Goal: Task Accomplishment & Management: Use online tool/utility

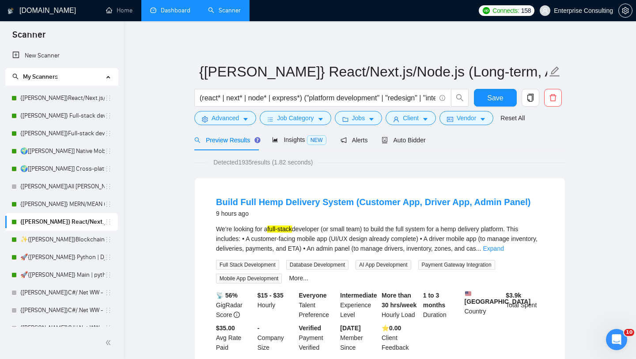
click at [173, 11] on link "Dashboard" at bounding box center [170, 11] width 40 height 8
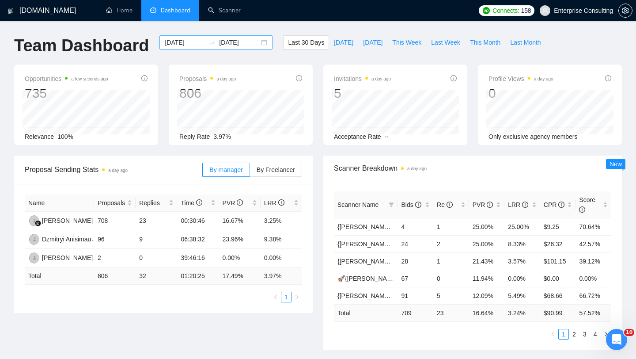
click at [244, 45] on input "[DATE]" at bounding box center [239, 43] width 40 height 10
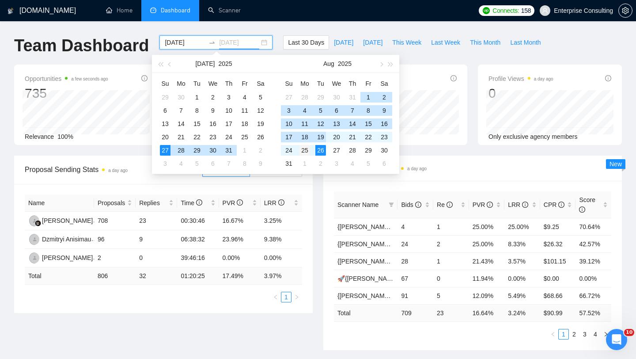
type input "[DATE]"
click at [308, 150] on div "25" at bounding box center [304, 150] width 11 height 11
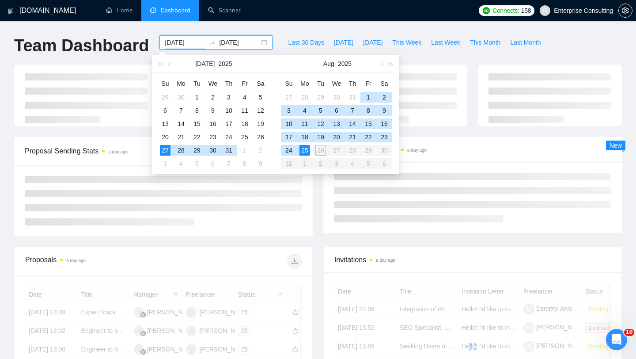
click at [308, 150] on div "25" at bounding box center [304, 150] width 11 height 11
type input "[DATE]"
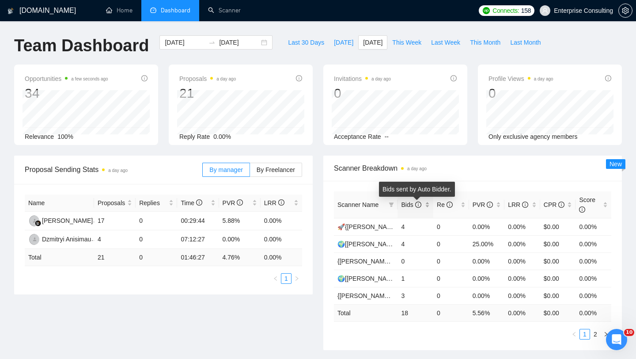
click at [418, 207] on icon "info-circle" at bounding box center [418, 204] width 6 height 6
click at [595, 334] on link "2" at bounding box center [595, 334] width 10 height 10
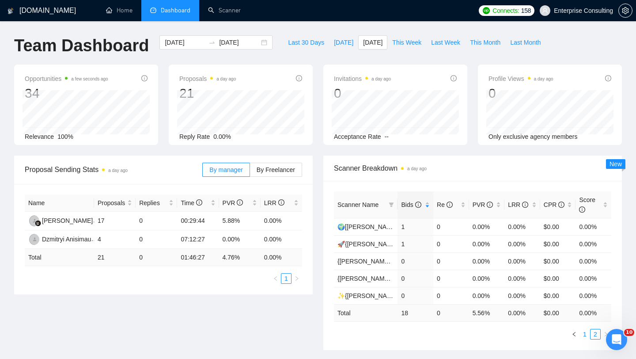
click at [587, 334] on link "1" at bounding box center [585, 334] width 10 height 10
click at [239, 42] on input "[DATE]" at bounding box center [239, 43] width 40 height 10
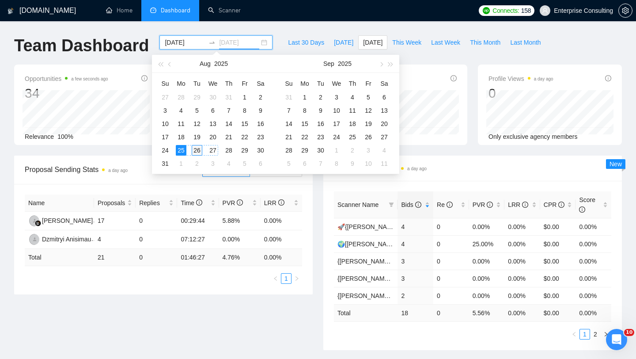
type input "[DATE]"
click at [197, 153] on div "26" at bounding box center [197, 150] width 11 height 11
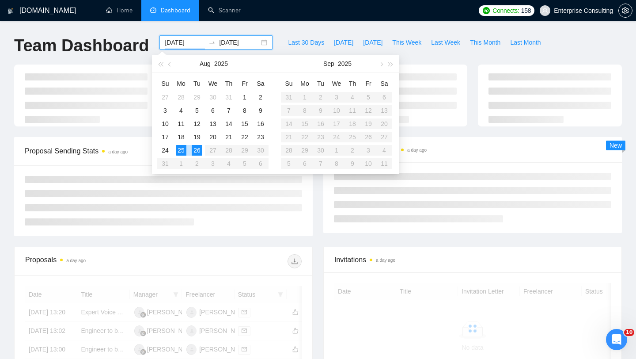
click at [197, 153] on div "26" at bounding box center [197, 150] width 11 height 11
type input "[DATE]"
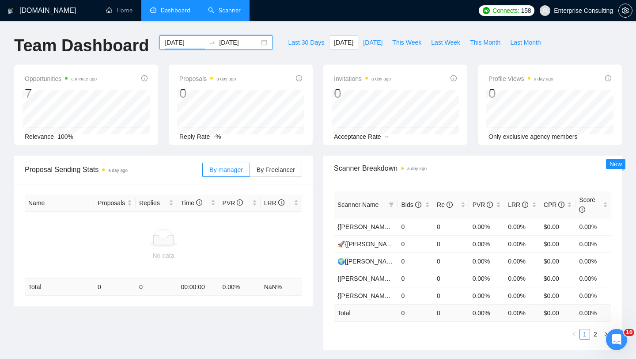
click at [226, 14] on link "Scanner" at bounding box center [224, 11] width 33 height 8
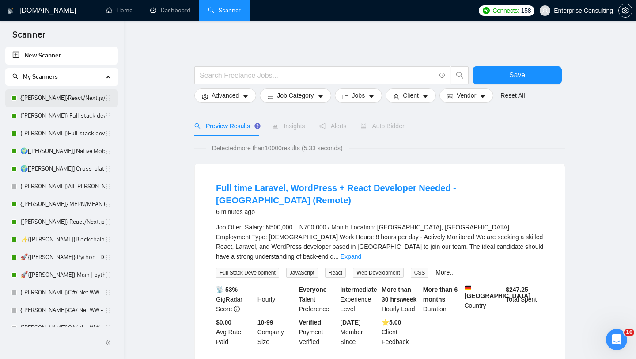
click at [48, 100] on link "{[PERSON_NAME]}React/Next.js/Node.js (Long-term, All Niches)" at bounding box center [62, 98] width 84 height 18
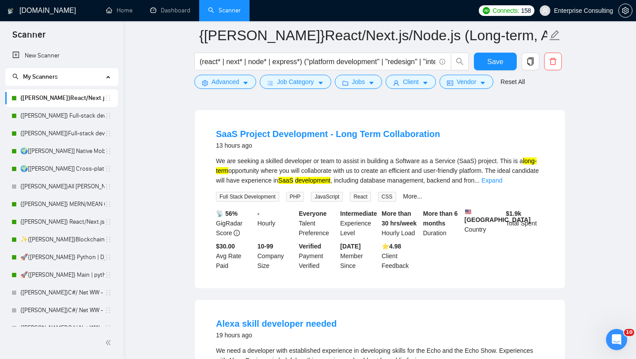
scroll to position [296, 0]
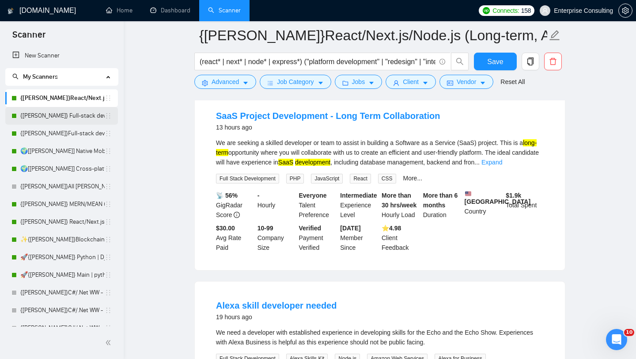
click at [46, 117] on link "{[PERSON_NAME]} Full-stack devs WW - pain point" at bounding box center [62, 116] width 84 height 18
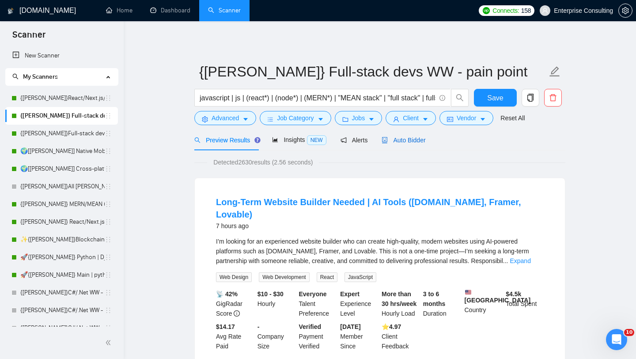
click at [418, 137] on span "Auto Bidder" at bounding box center [404, 139] width 44 height 7
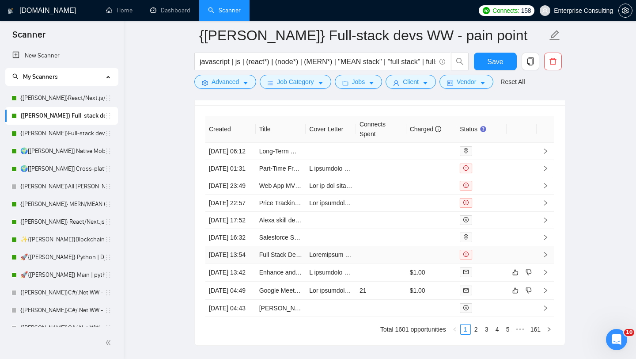
scroll to position [2156, 0]
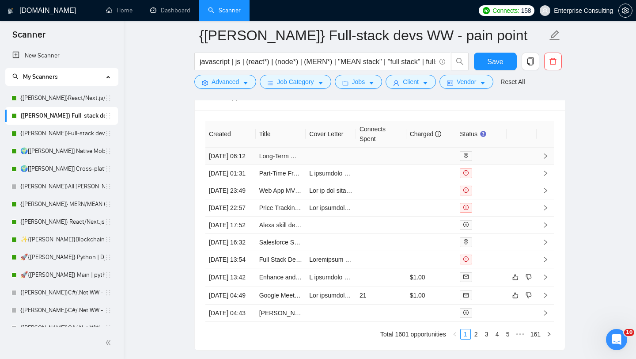
click at [545, 159] on icon "right" at bounding box center [545, 156] width 6 height 6
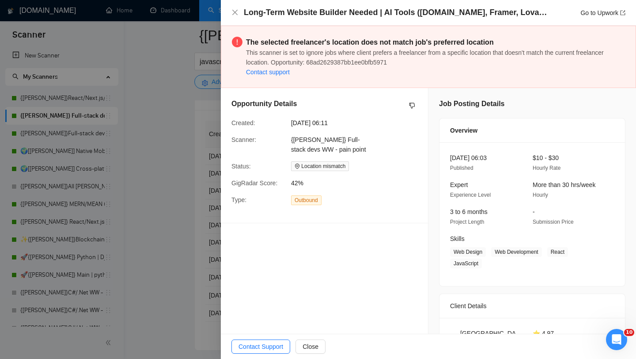
click at [219, 202] on div at bounding box center [318, 179] width 636 height 359
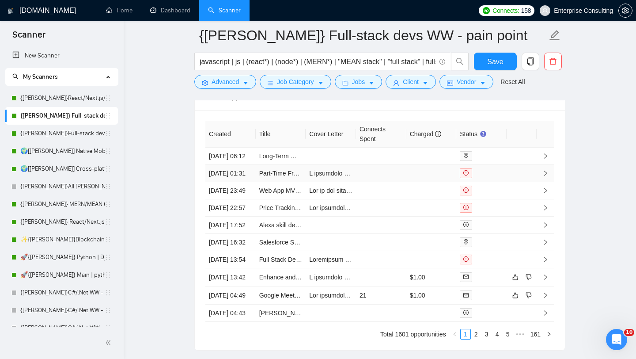
click at [546, 176] on icon "right" at bounding box center [545, 172] width 3 height 5
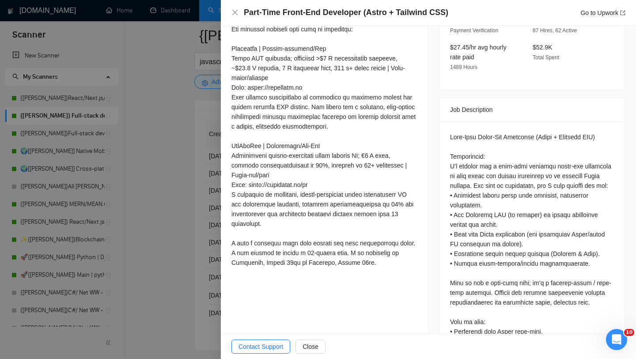
scroll to position [329, 0]
click at [177, 216] on div at bounding box center [318, 179] width 636 height 359
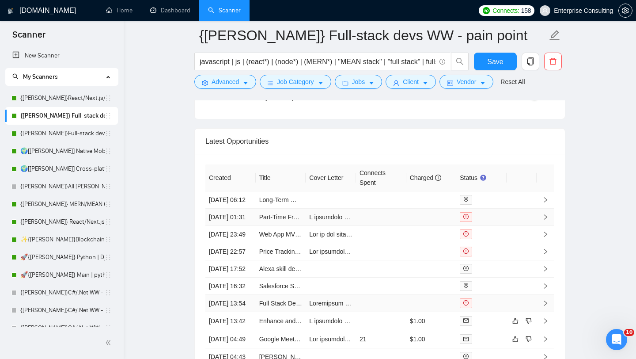
scroll to position [2102, 0]
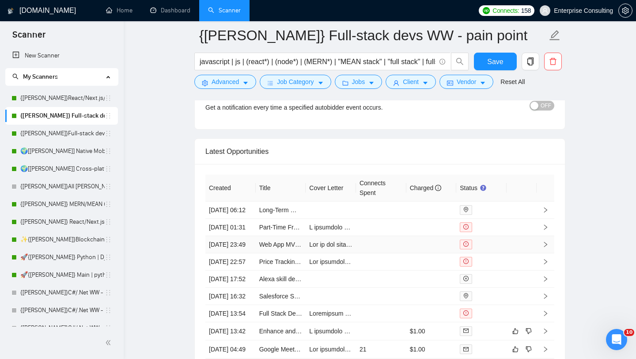
click at [547, 247] on icon "right" at bounding box center [545, 244] width 6 height 6
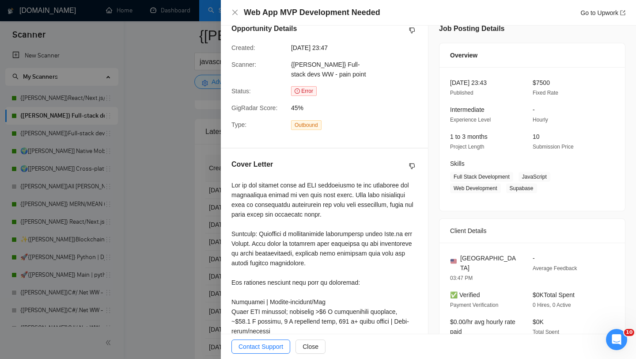
scroll to position [16, 0]
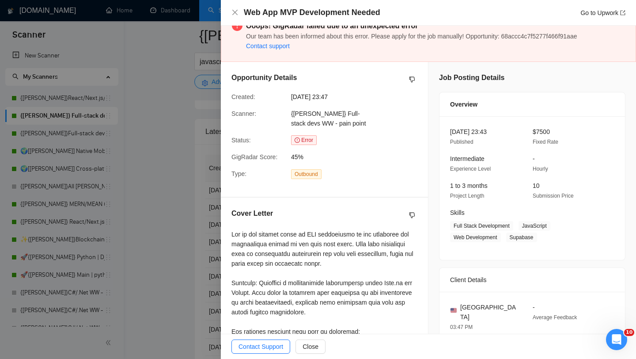
click at [200, 202] on div at bounding box center [318, 179] width 636 height 359
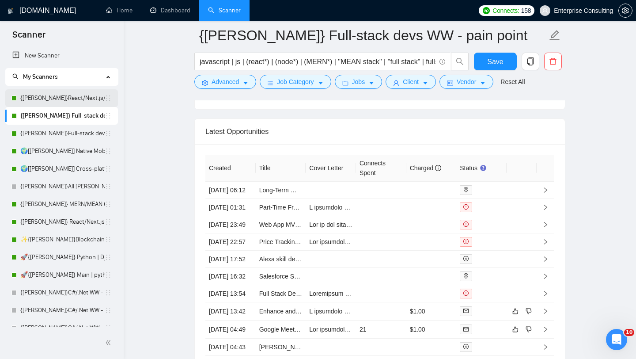
click at [53, 99] on link "{[PERSON_NAME]}React/Next.js/Node.js (Long-term, All Niches)" at bounding box center [62, 98] width 84 height 18
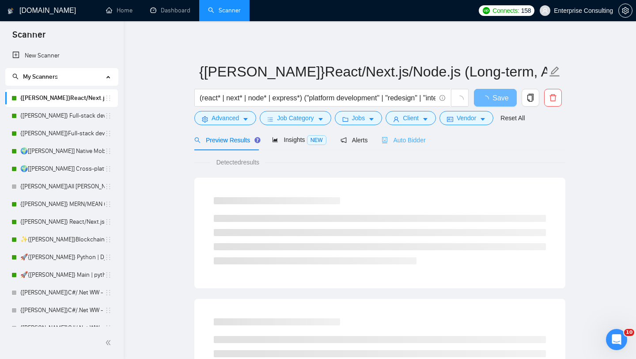
click at [408, 148] on div "Auto Bidder" at bounding box center [404, 139] width 44 height 21
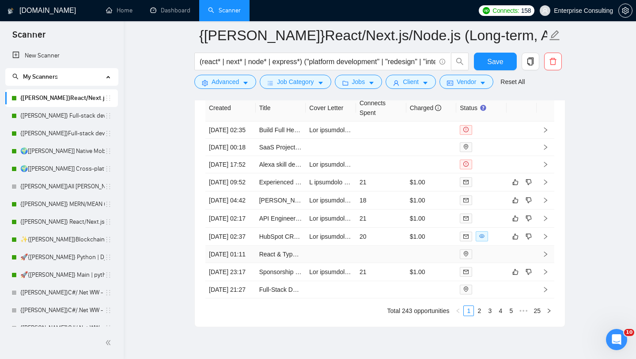
scroll to position [2204, 0]
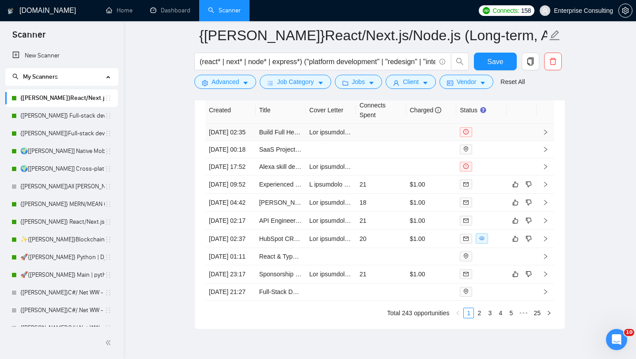
click at [545, 135] on icon "right" at bounding box center [545, 132] width 6 height 6
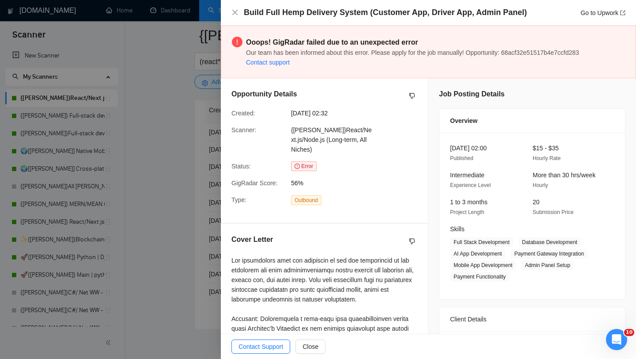
click at [204, 183] on div at bounding box center [318, 179] width 636 height 359
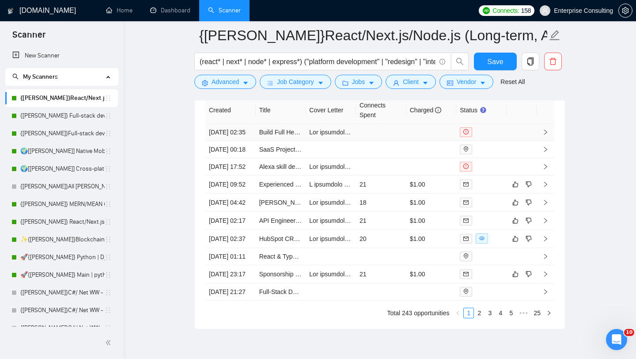
click at [545, 135] on icon "right" at bounding box center [545, 132] width 6 height 6
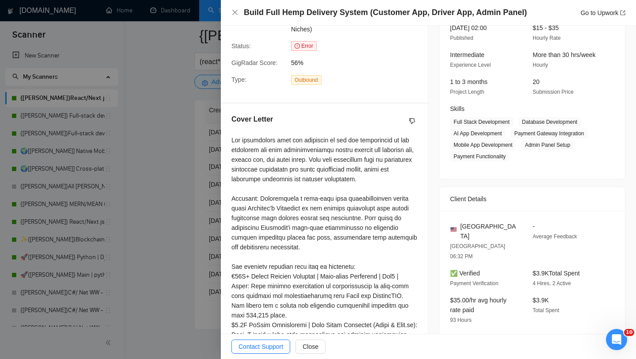
scroll to position [201, 0]
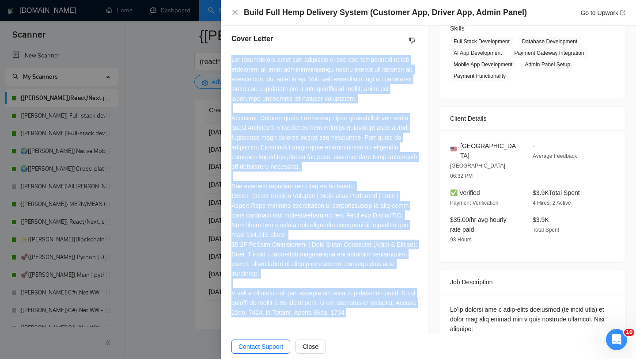
drag, startPoint x: 403, startPoint y: 303, endPoint x: 230, endPoint y: 53, distance: 303.4
click at [230, 53] on div "Cover Letter" at bounding box center [324, 177] width 207 height 308
copy div "Lor ipsumdolors amet con adipiscin el sed doe temporincid ut lab etdolorem ali …"
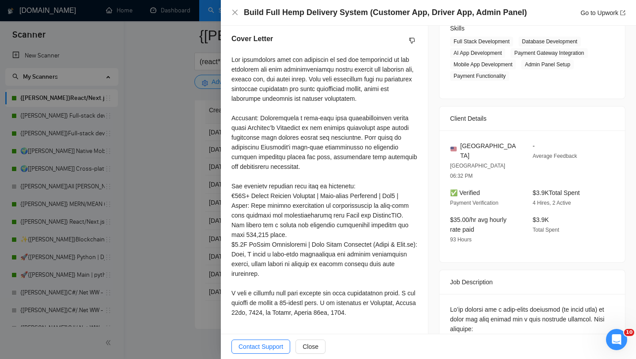
click at [207, 209] on div at bounding box center [318, 179] width 636 height 359
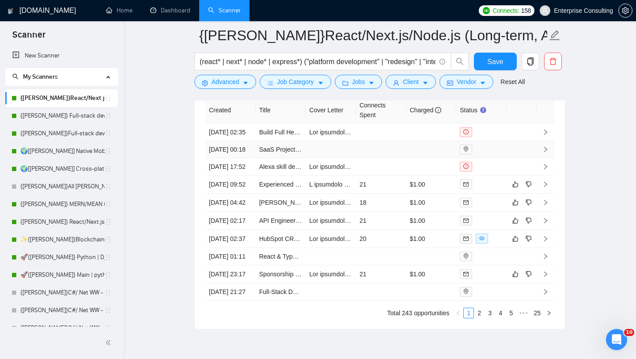
click at [550, 158] on td at bounding box center [546, 149] width 18 height 17
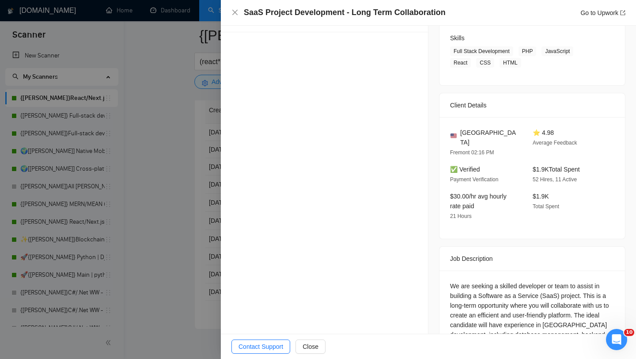
click at [206, 197] on div at bounding box center [318, 179] width 636 height 359
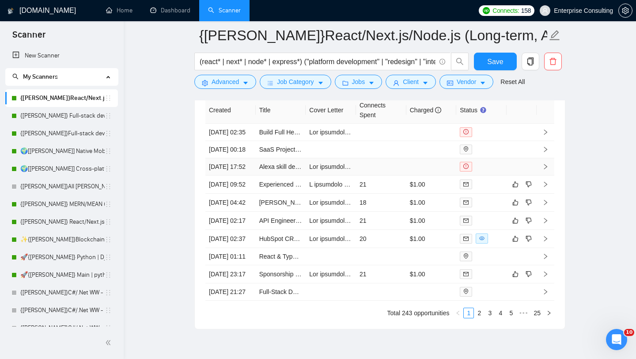
click at [551, 175] on td at bounding box center [546, 166] width 18 height 17
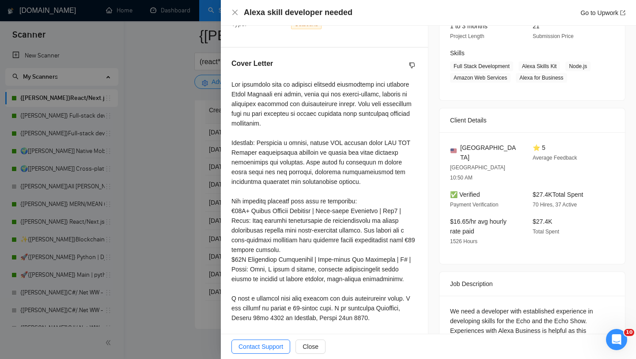
scroll to position [191, 0]
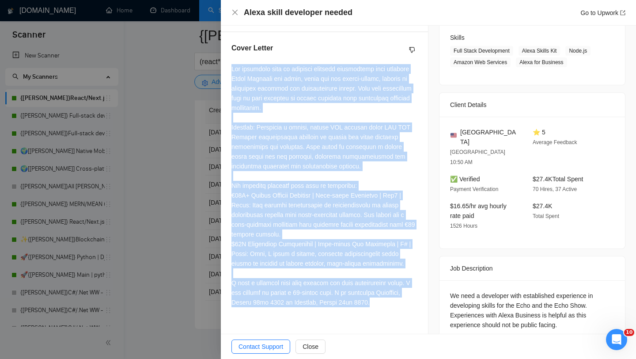
drag, startPoint x: 376, startPoint y: 295, endPoint x: 231, endPoint y: 62, distance: 273.9
click at [231, 64] on div at bounding box center [324, 185] width 186 height 243
copy div "Lor ipsumdolo sita co adipisci elitsedd eiusmodtemp inci utlabore Etdol Magnaal…"
